Goal: Task Accomplishment & Management: Use online tool/utility

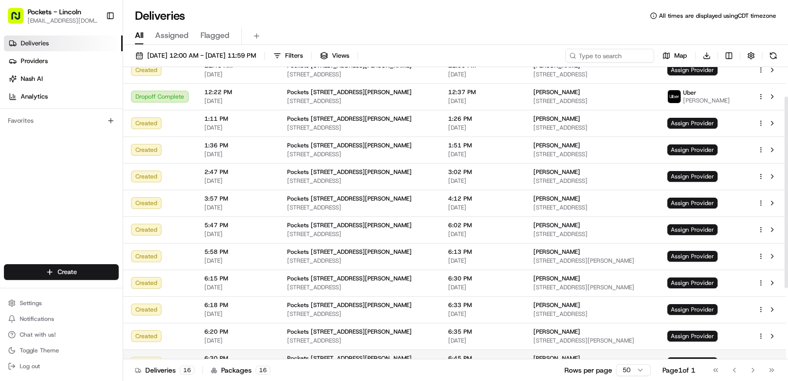
scroll to position [153, 0]
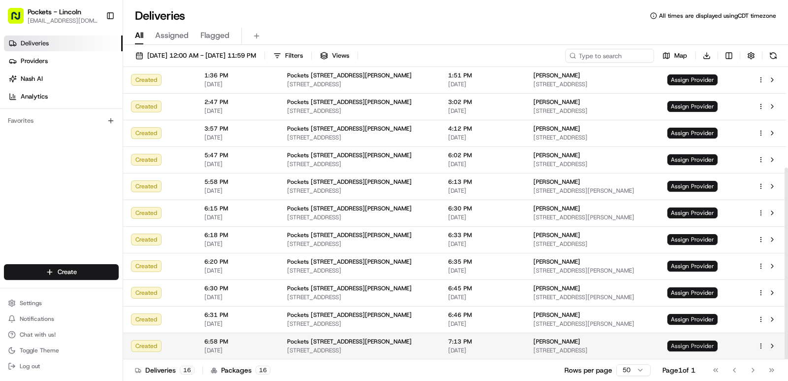
click at [707, 344] on span "Assign Provider" at bounding box center [693, 345] width 50 height 11
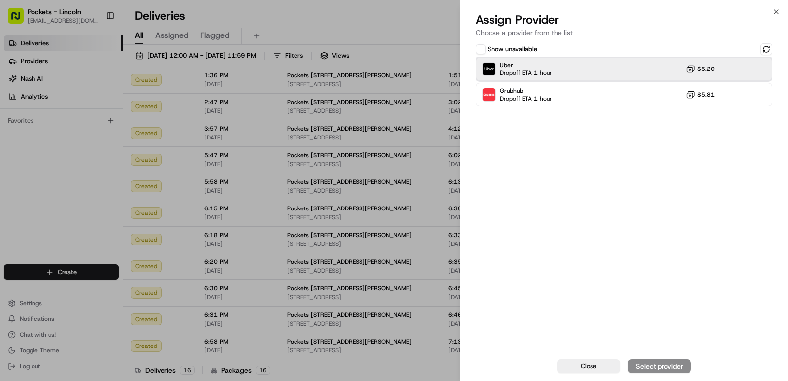
click at [669, 67] on div "Uber Dropoff ETA 1 hour $5.20" at bounding box center [624, 69] width 297 height 24
click at [652, 369] on div "Assign Provider" at bounding box center [660, 366] width 48 height 10
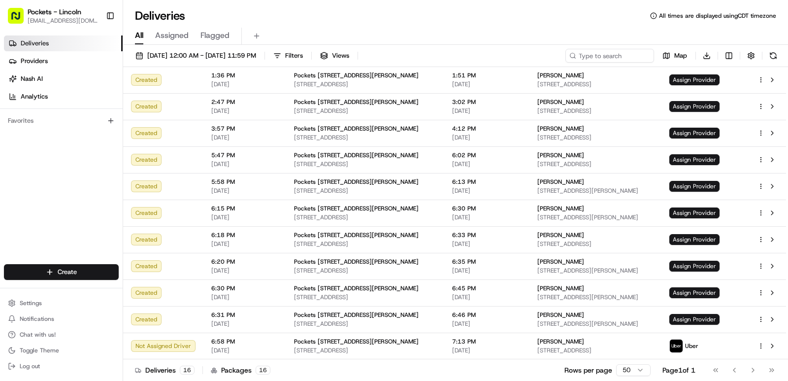
drag, startPoint x: 38, startPoint y: 192, endPoint x: 32, endPoint y: 182, distance: 12.0
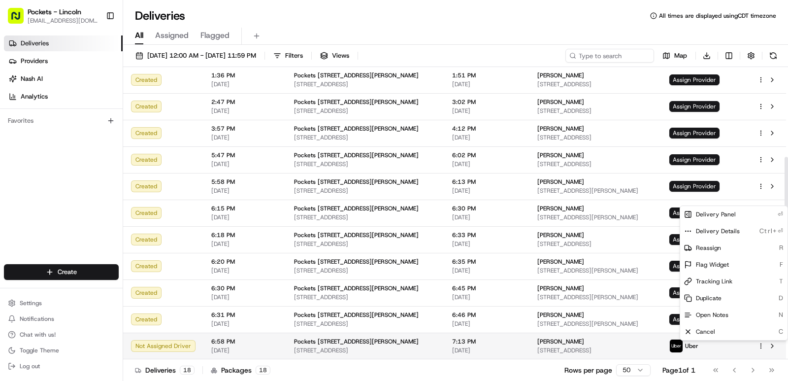
click at [762, 347] on html "Pockets - Lincoln [EMAIL_ADDRESS][DOMAIN_NAME] Toggle Sidebar Deliveries Provid…" at bounding box center [394, 190] width 788 height 381
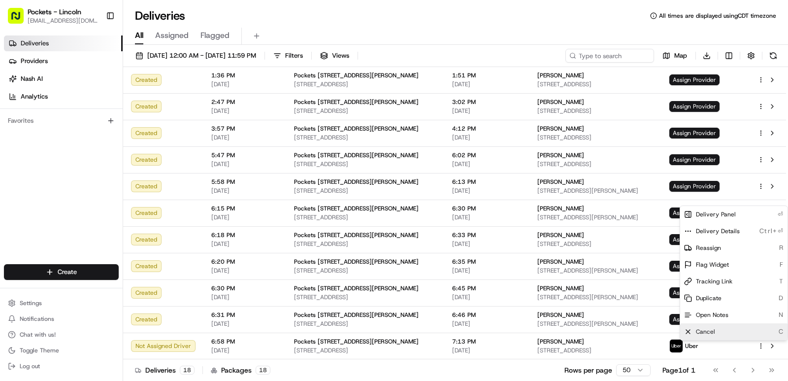
click at [696, 331] on span "Cancel" at bounding box center [705, 332] width 19 height 8
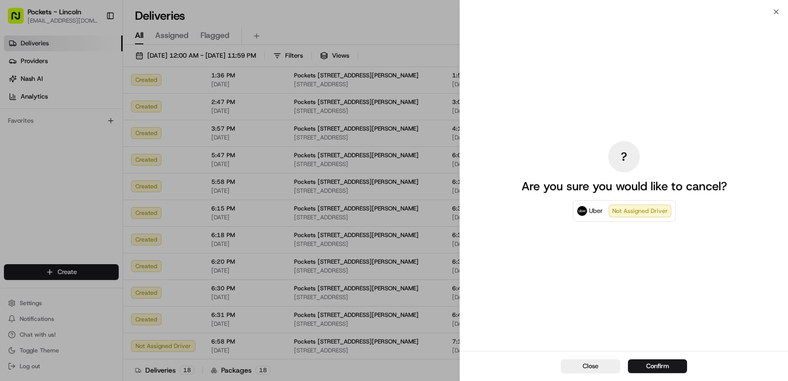
click at [669, 372] on button "Confirm" at bounding box center [657, 366] width 59 height 14
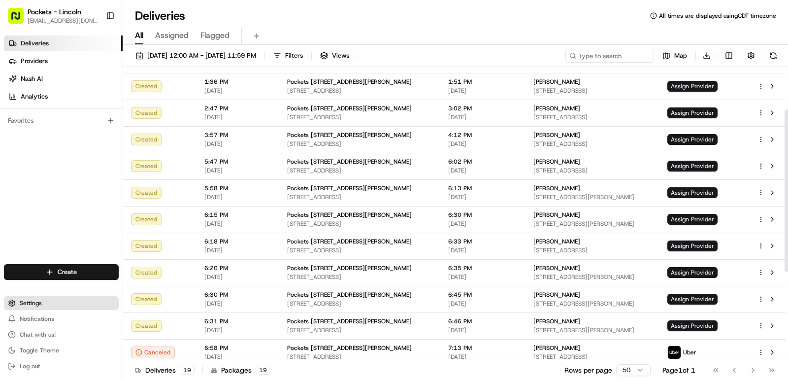
scroll to position [148, 0]
